Goal: Task Accomplishment & Management: Manage account settings

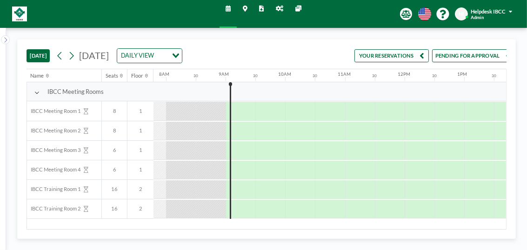
scroll to position [0, 474]
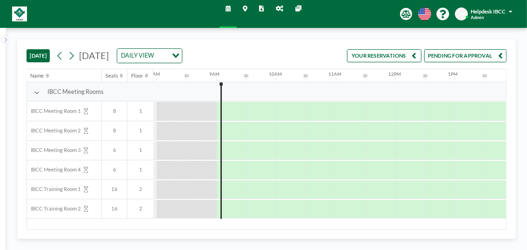
click at [386, 57] on button "YOUR RESERVATIONS" at bounding box center [384, 55] width 74 height 13
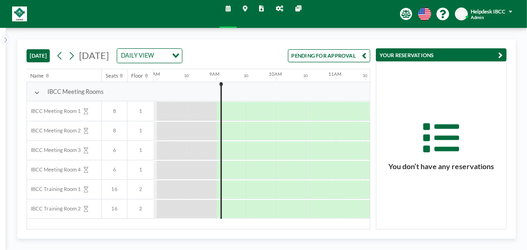
click at [341, 62] on button "PENDING FOR APPROVAL" at bounding box center [329, 55] width 82 height 13
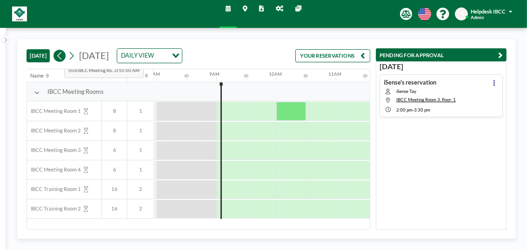
click at [57, 54] on icon at bounding box center [59, 55] width 7 height 11
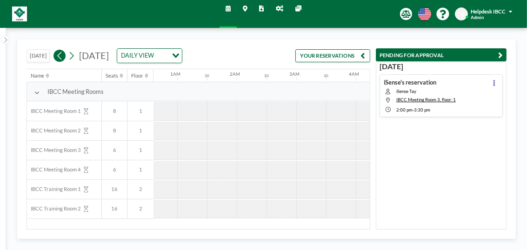
click at [57, 54] on icon at bounding box center [59, 55] width 7 height 11
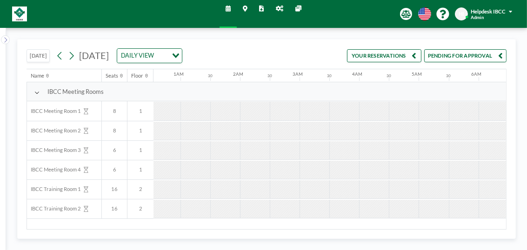
scroll to position [0, 0]
click at [74, 53] on icon at bounding box center [71, 55] width 7 height 11
click at [75, 55] on icon at bounding box center [71, 55] width 7 height 11
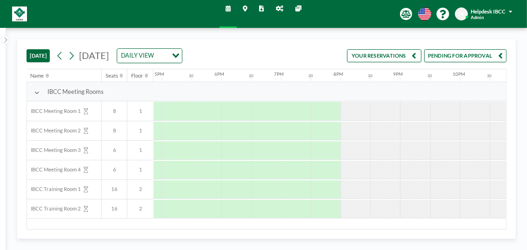
scroll to position [0, 1080]
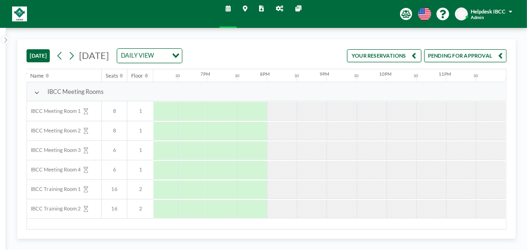
click at [452, 57] on button "PENDING FOR APPROVAL" at bounding box center [465, 55] width 82 height 13
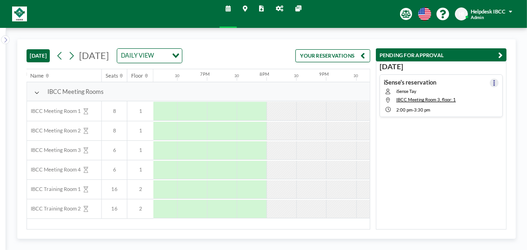
click at [492, 81] on button at bounding box center [494, 83] width 9 height 9
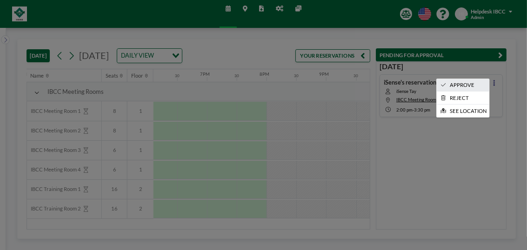
click at [473, 83] on li "APPROVE" at bounding box center [463, 85] width 53 height 13
